Goal: Task Accomplishment & Management: Complete application form

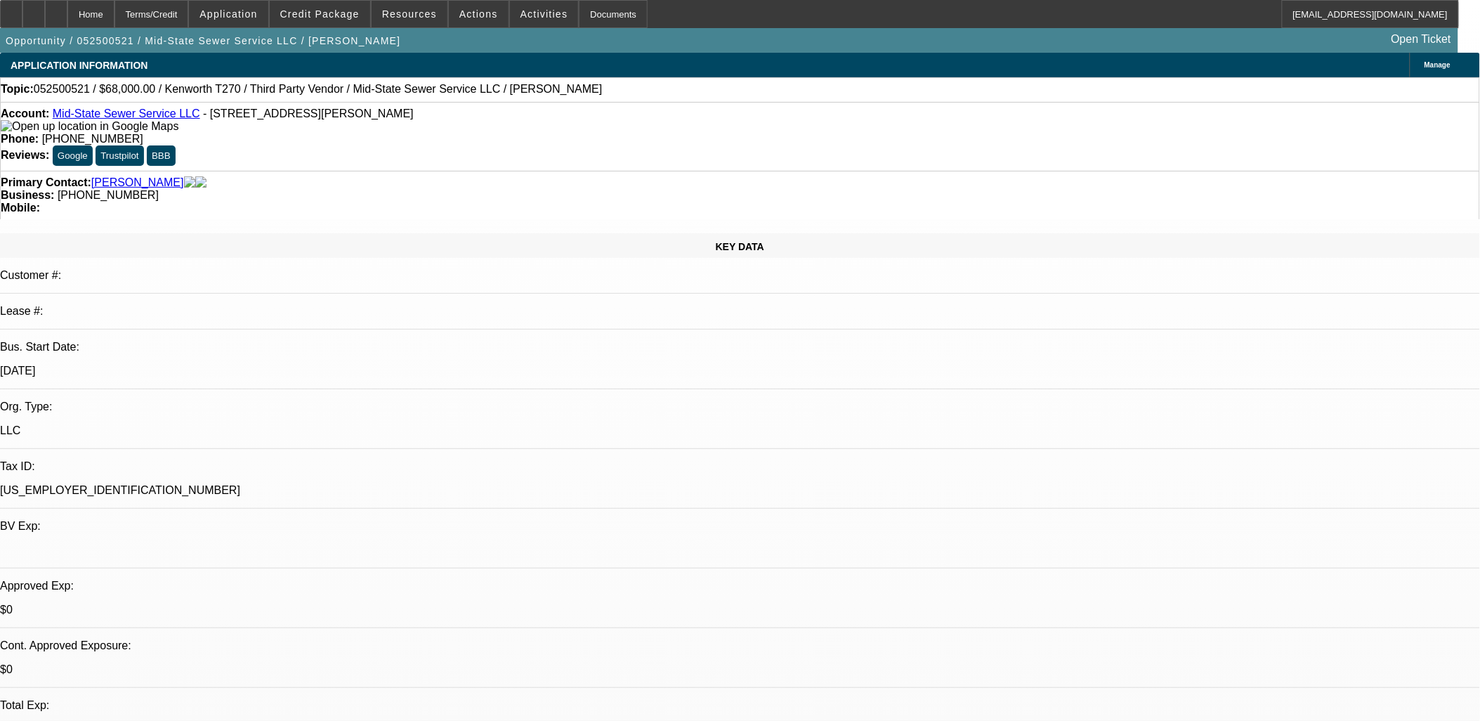
select select "0"
select select "2"
select select "0.1"
select select "0"
select select "2"
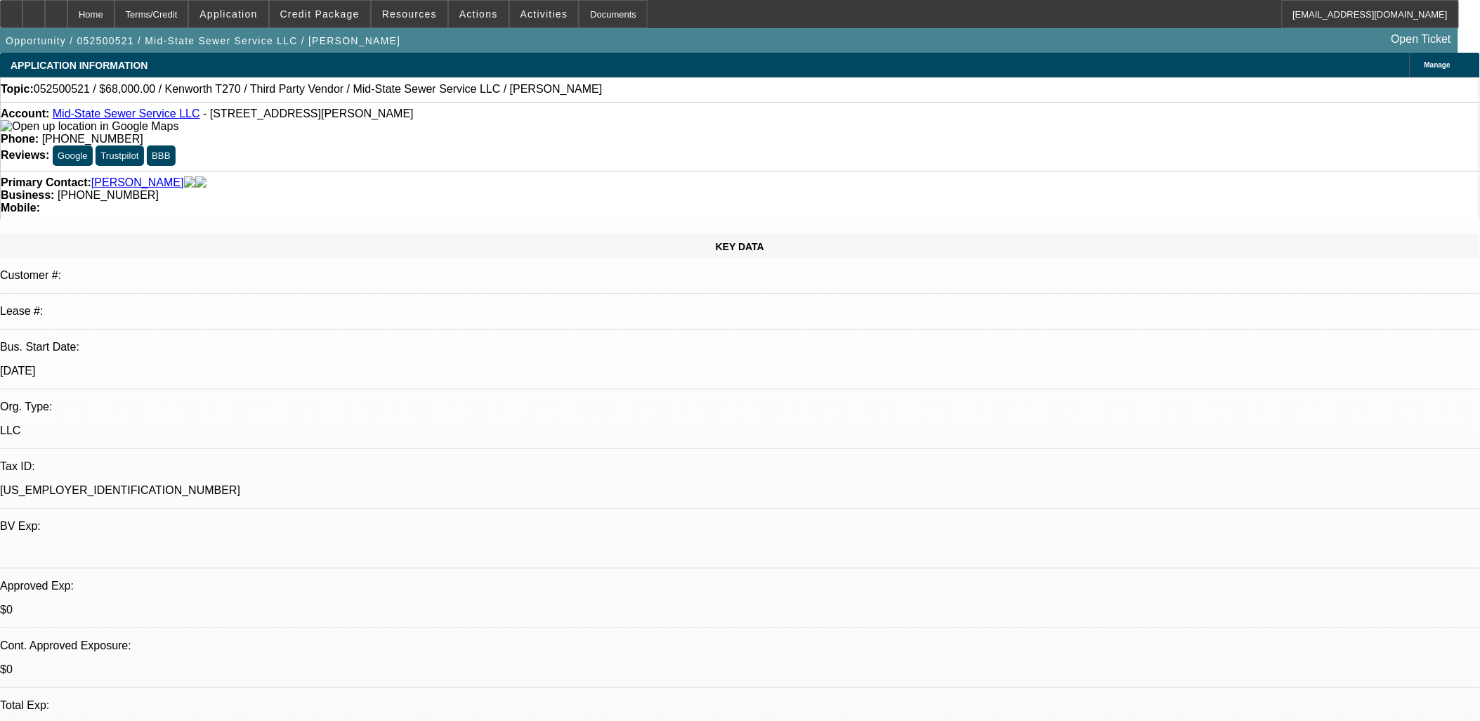
select select "0.1"
select select "0"
select select "0.2"
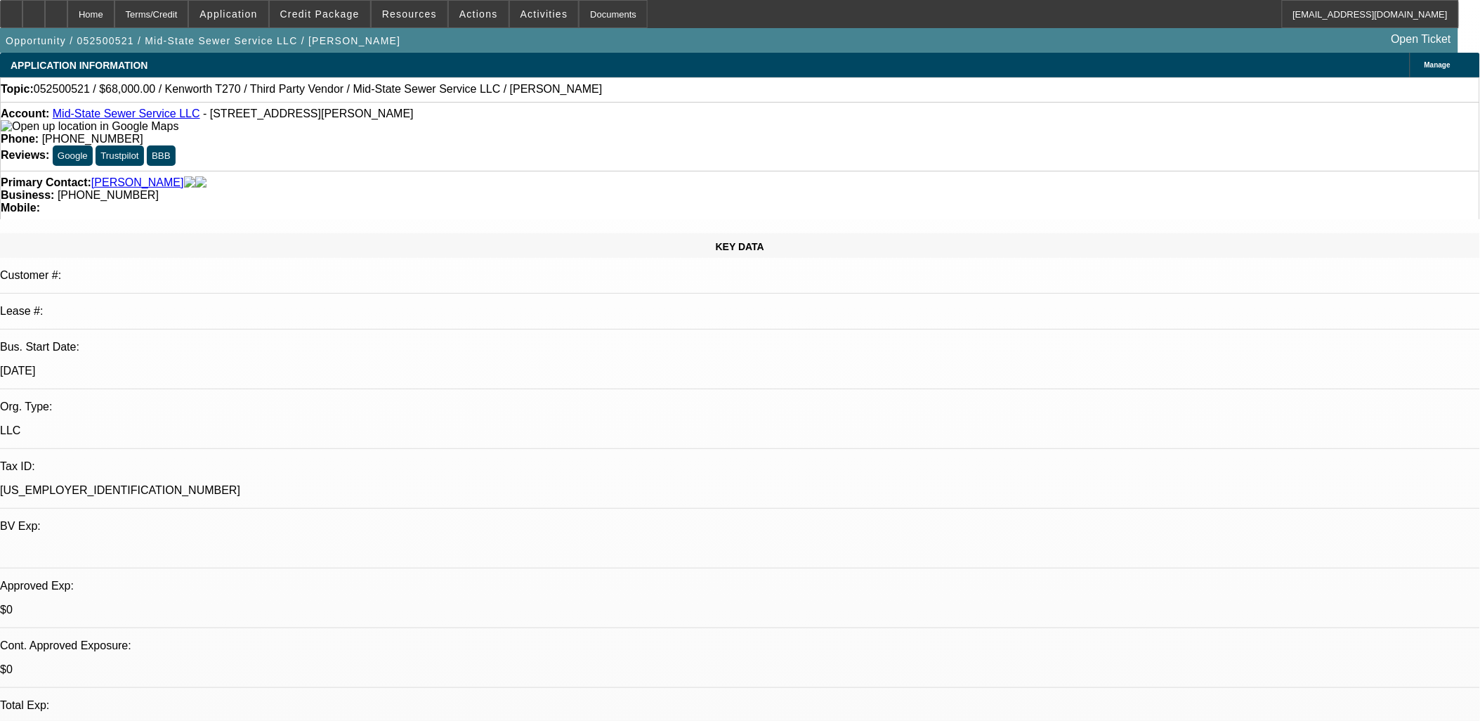
select select "2"
select select "0.1"
select select "1"
select select "2"
select select "4"
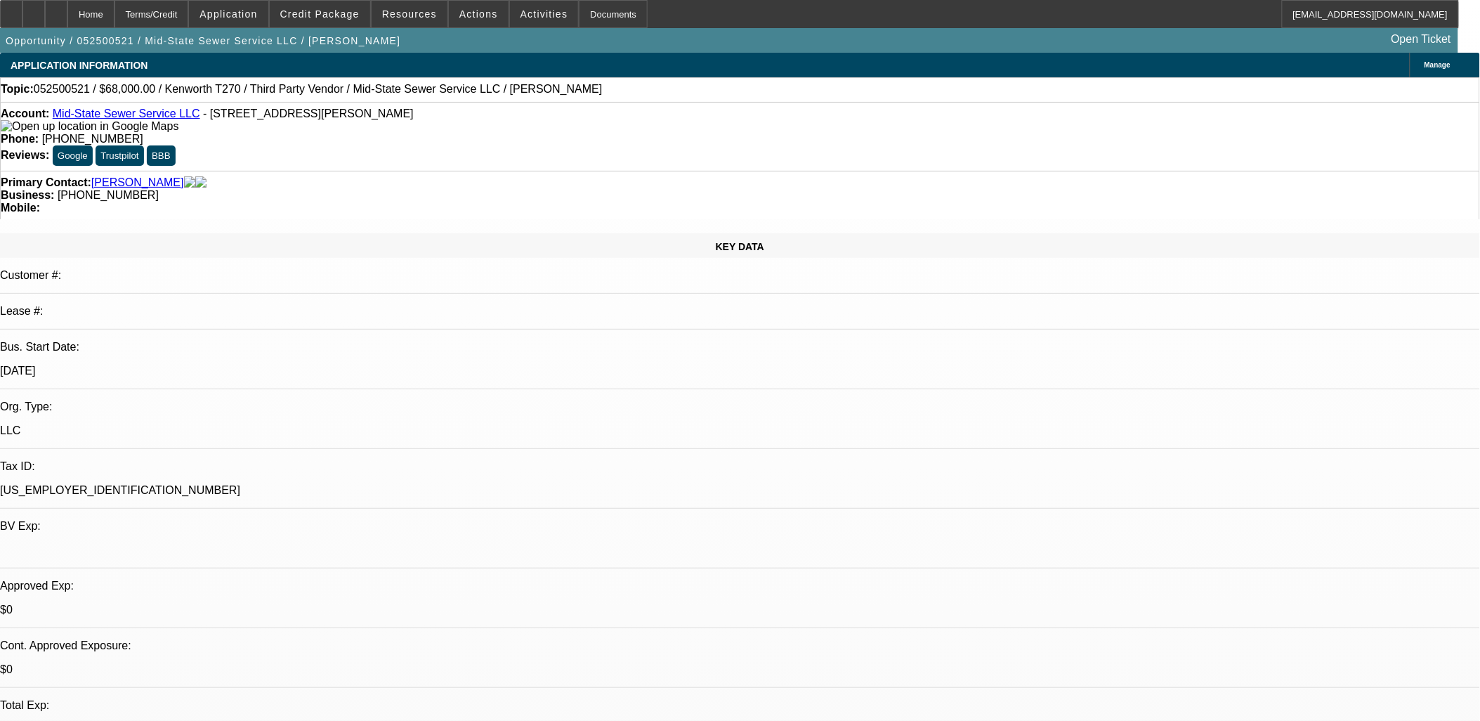
select select "1"
select select "2"
select select "4"
select select "1"
select select "2"
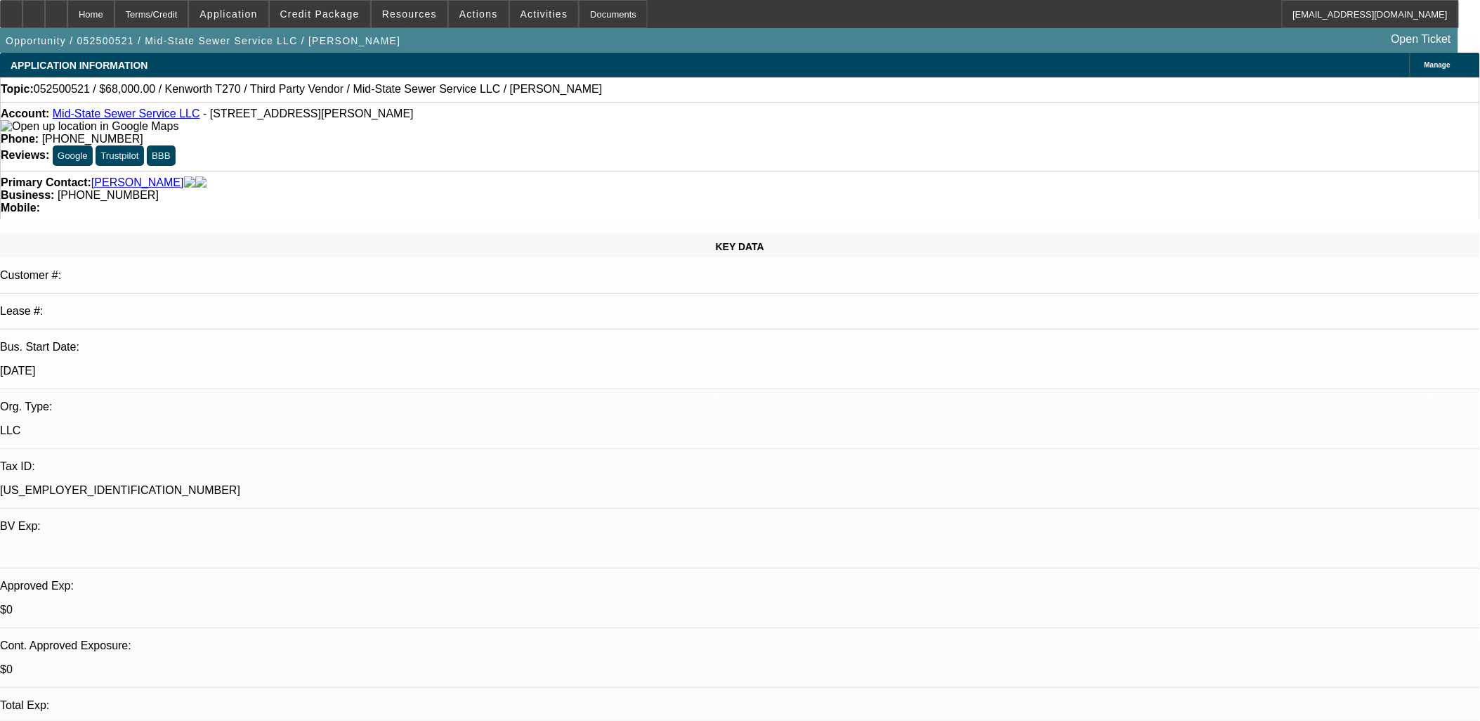
select select "6"
select select "1"
select select "2"
select select "4"
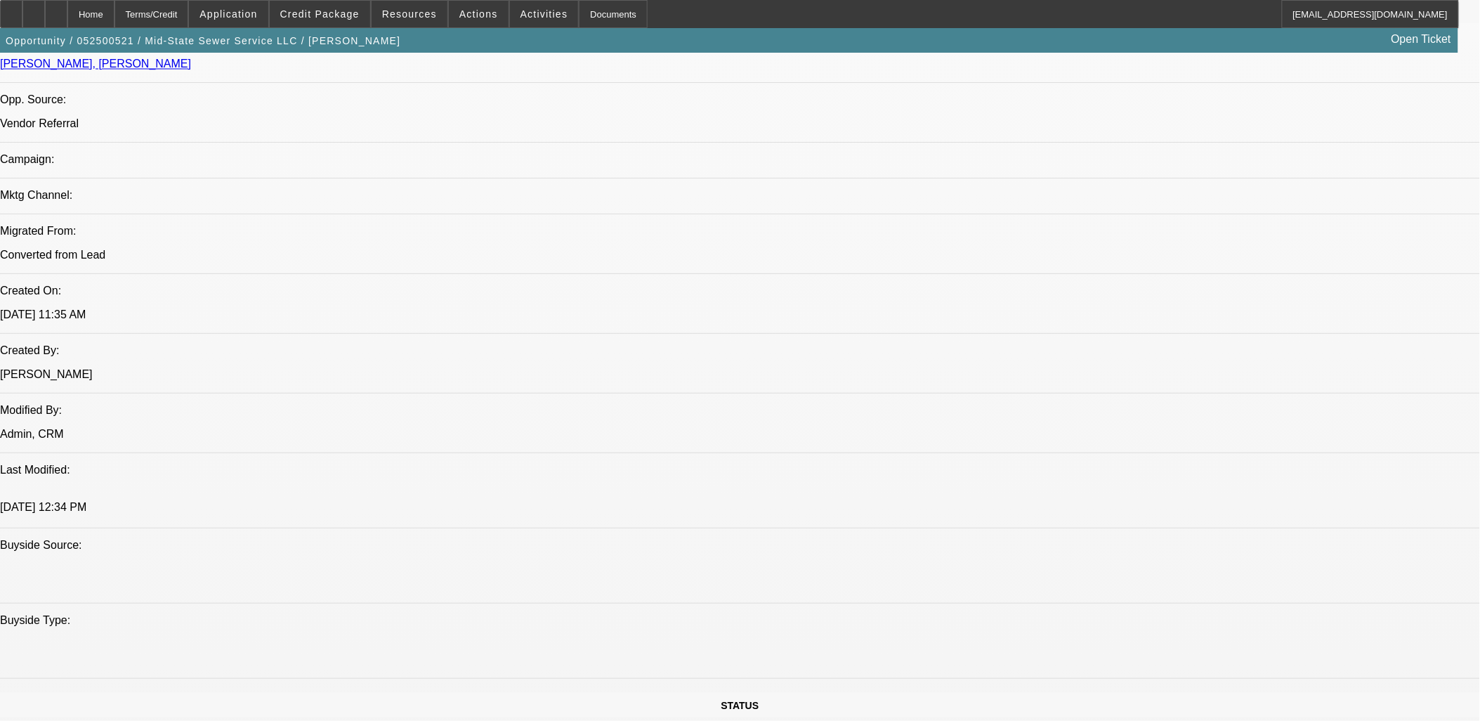
scroll to position [937, 0]
